Goal: Information Seeking & Learning: Learn about a topic

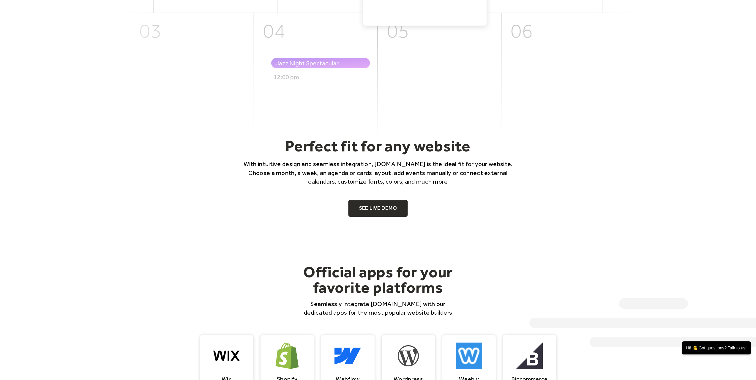
scroll to position [267, 0]
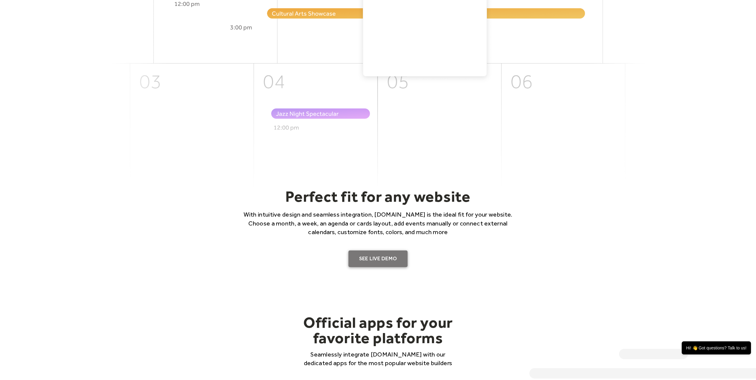
click at [365, 255] on link "SEE LIVE DEMO" at bounding box center [378, 259] width 59 height 17
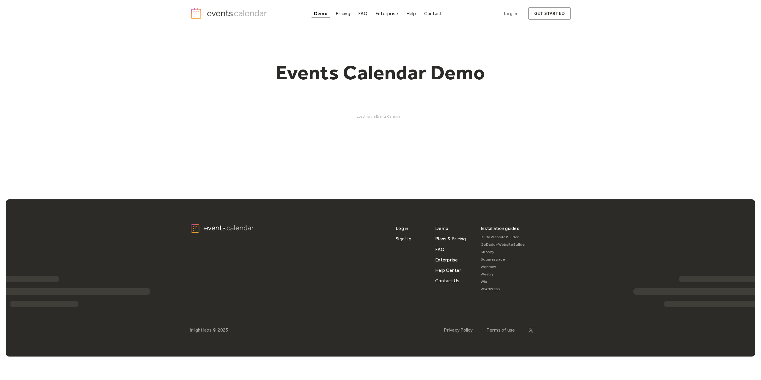
click at [473, 158] on div "Demo Pricing FAQ Enterprise Help Contact Log In Get Started Log In get started …" at bounding box center [380, 181] width 761 height 363
click at [322, 15] on div "Demo" at bounding box center [321, 13] width 14 height 3
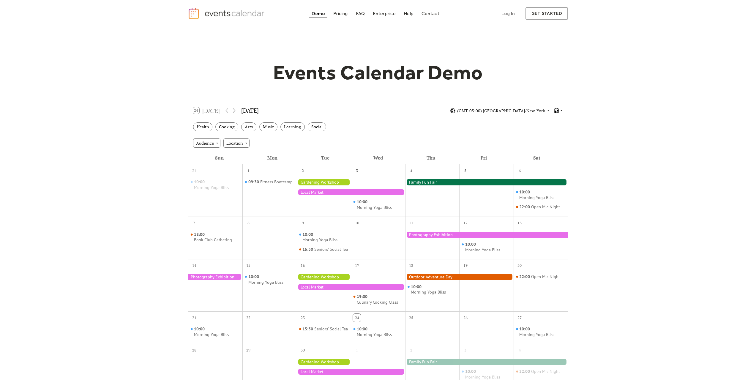
click at [561, 111] on icon at bounding box center [562, 111] width 4 height 4
click at [555, 135] on div "Cards" at bounding box center [547, 130] width 31 height 11
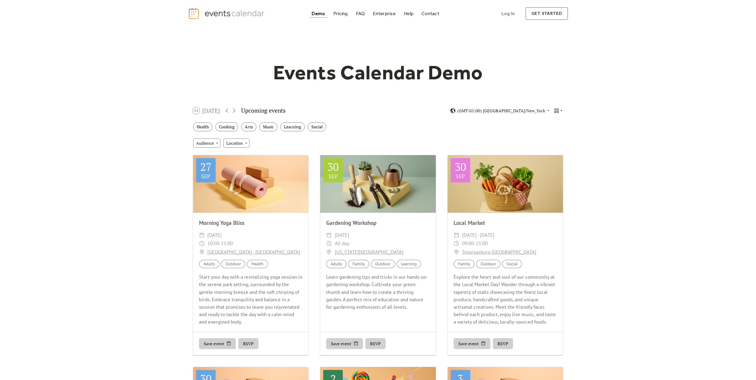
click at [561, 108] on div at bounding box center [558, 111] width 9 height 6
click at [554, 163] on div "Map" at bounding box center [547, 164] width 31 height 11
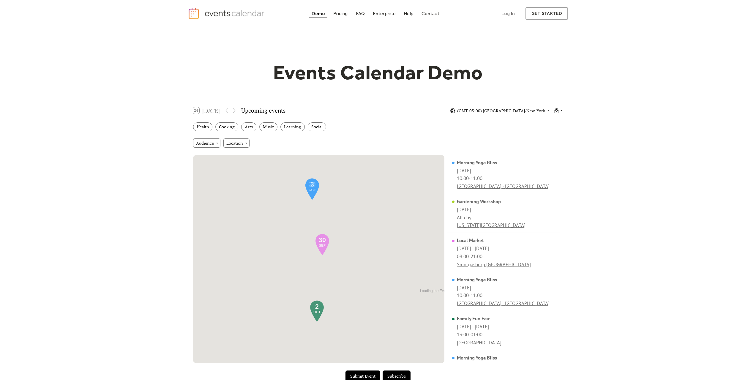
click at [561, 108] on div at bounding box center [558, 111] width 9 height 6
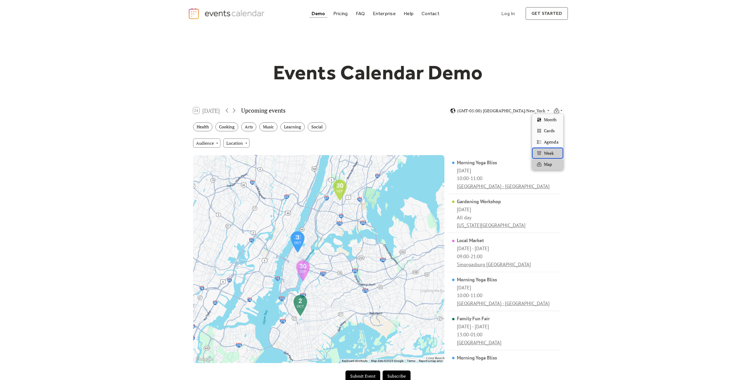
click at [554, 151] on span "Week" at bounding box center [549, 153] width 10 height 7
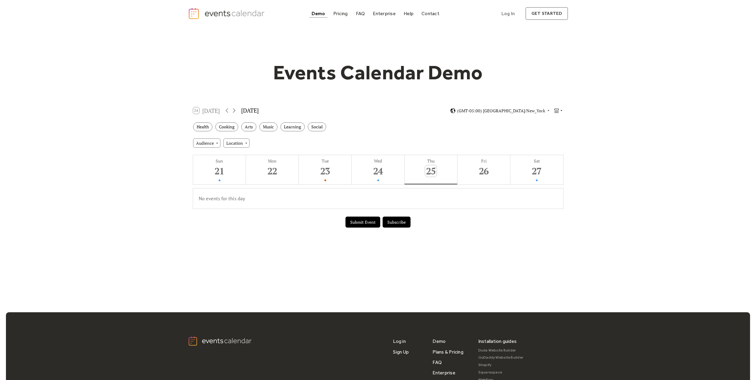
click at [562, 112] on icon at bounding box center [562, 111] width 4 height 4
click at [552, 142] on span "Agenda" at bounding box center [551, 142] width 14 height 7
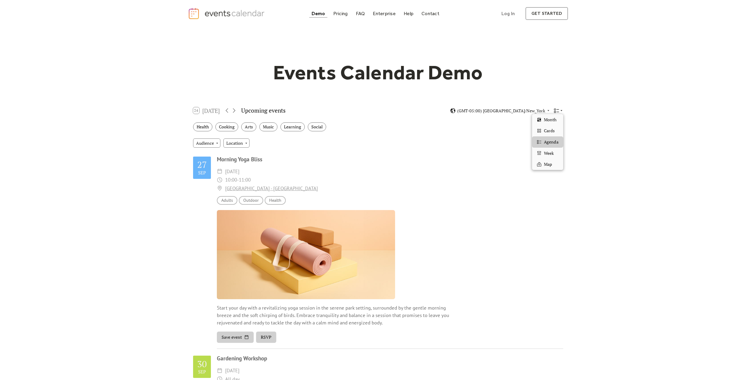
click at [559, 111] on icon at bounding box center [557, 111] width 6 height 6
click at [547, 133] on span "Cards" at bounding box center [549, 130] width 11 height 7
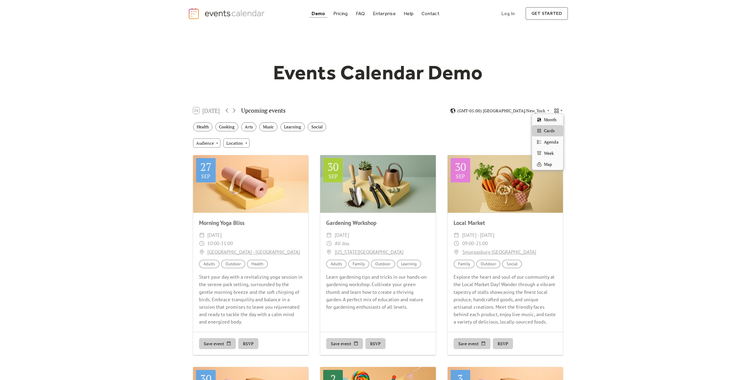
click at [560, 111] on icon at bounding box center [562, 111] width 4 height 4
click at [558, 122] on div "Month" at bounding box center [547, 119] width 31 height 11
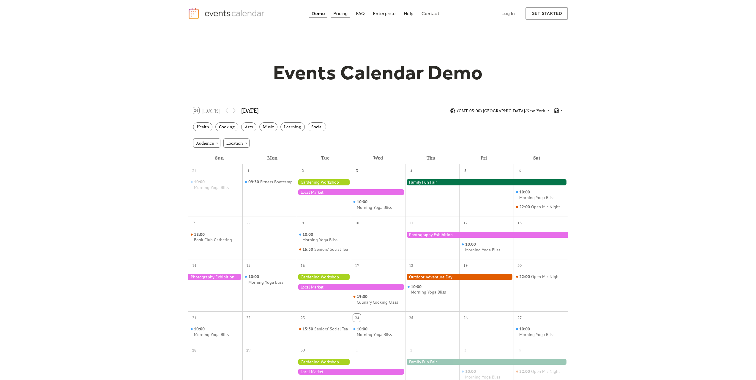
click at [339, 13] on div "Pricing" at bounding box center [340, 13] width 15 height 3
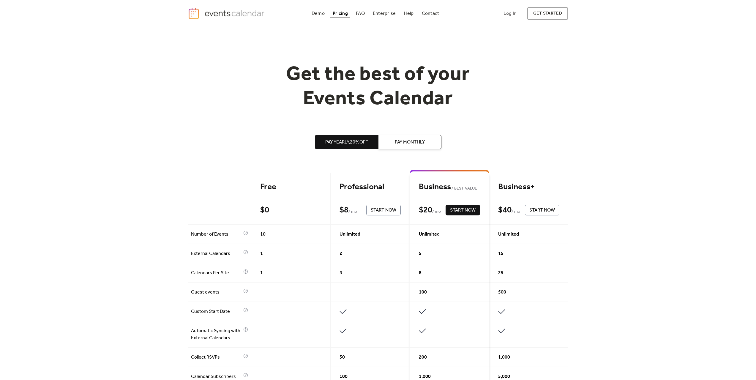
click at [262, 144] on div "Pay Yearly, 20% off Pay Monthly Free $ 0 Start Now Professional $ 8 / mo Start …" at bounding box center [378, 384] width 380 height 546
click at [215, 61] on div "Get the best of your Events Calendar Pay Yearly, 20% off Pay Monthly Free $ 0 S…" at bounding box center [378, 369] width 380 height 684
